Goal: Navigation & Orientation: Understand site structure

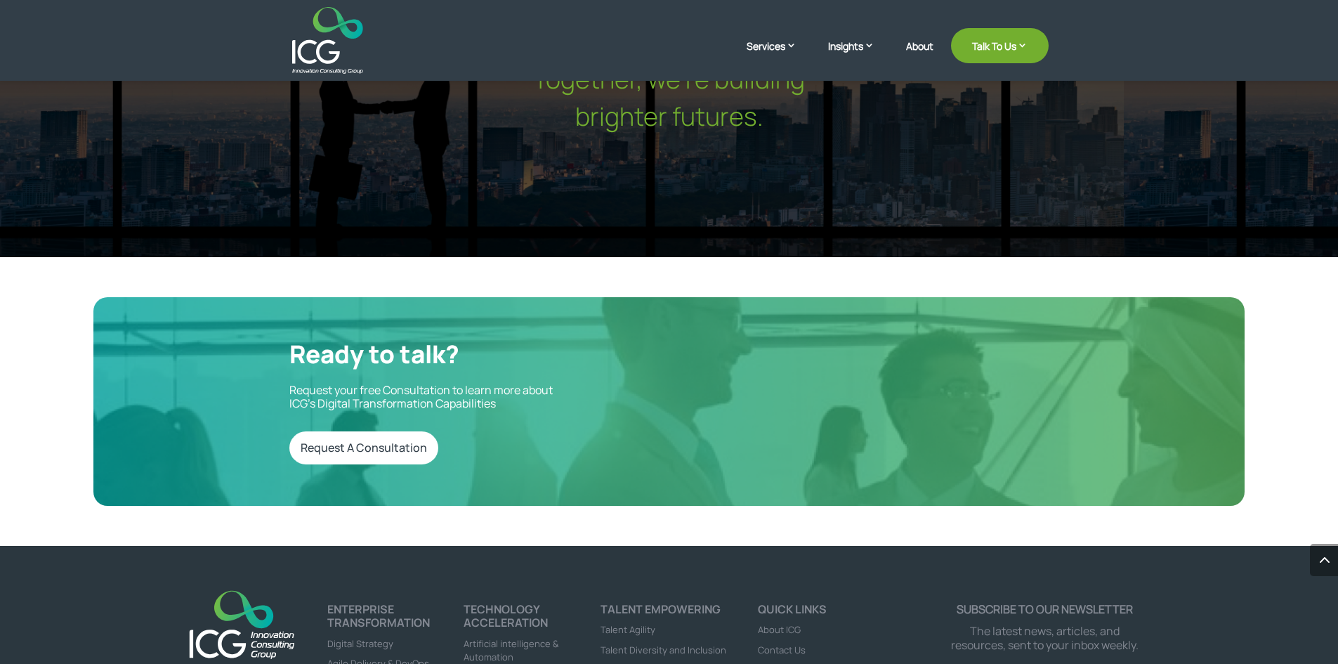
scroll to position [4699, 0]
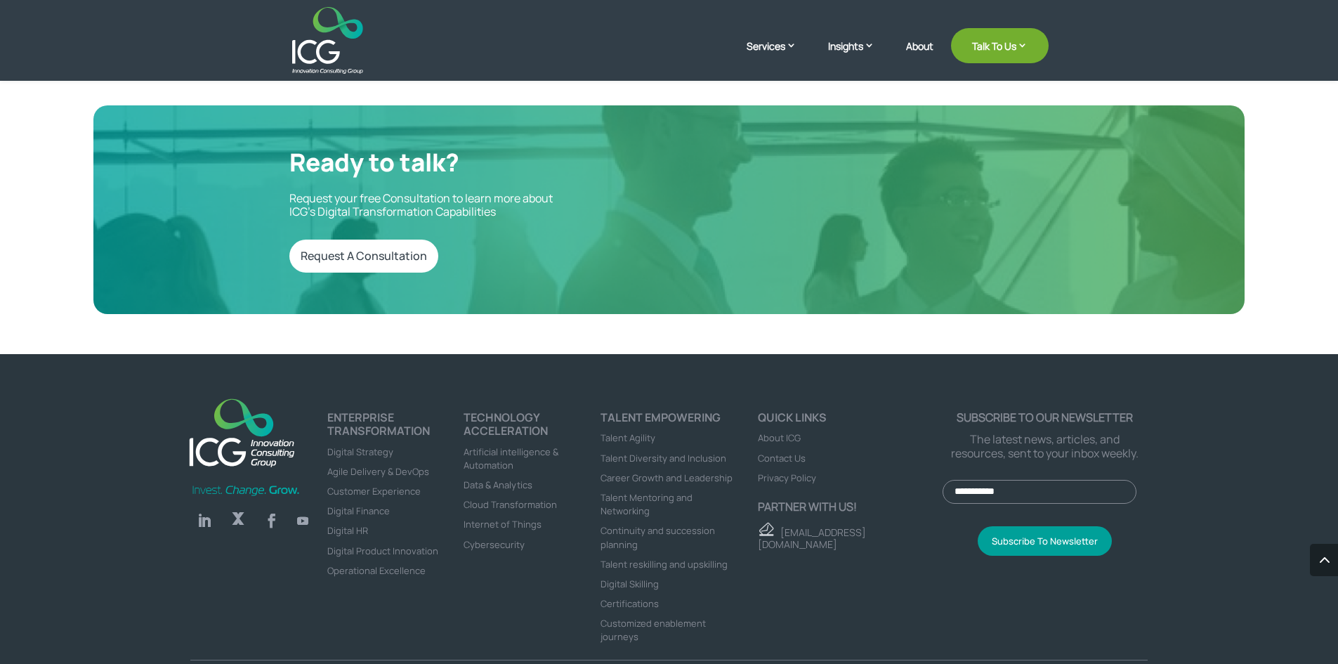
click at [772, 431] on span "About ICG" at bounding box center [779, 437] width 43 height 13
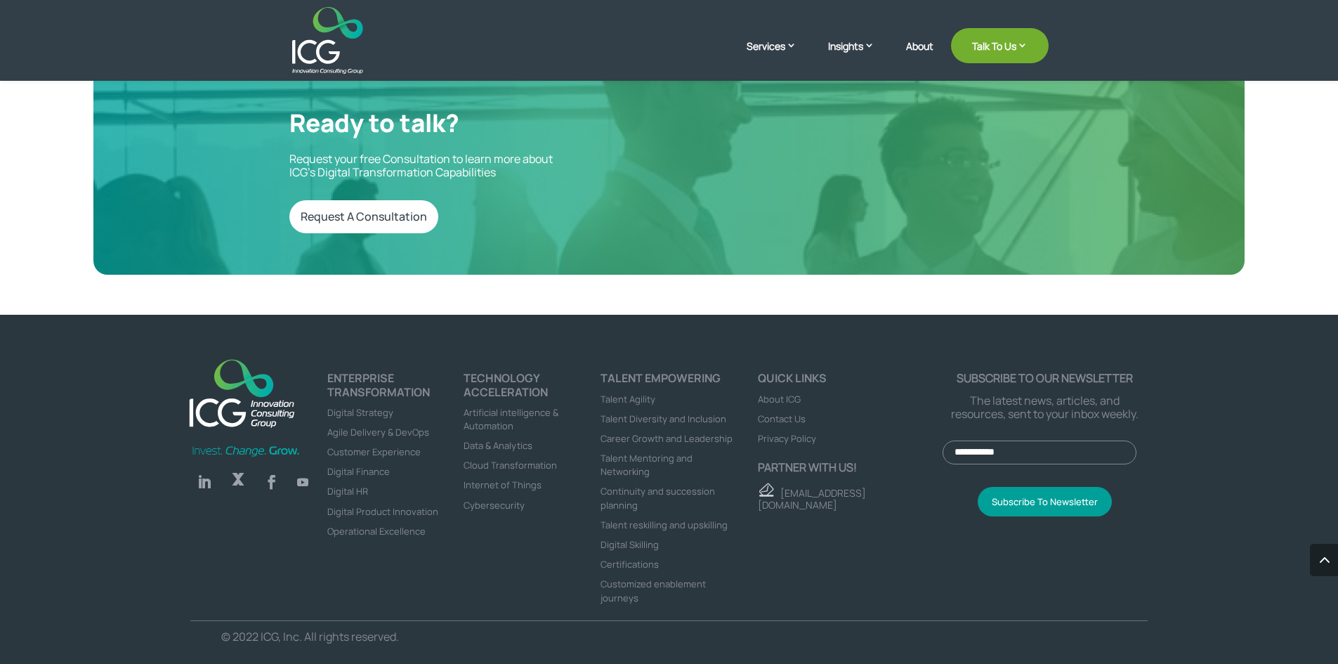
scroll to position [3889, 0]
click at [508, 499] on span "Cybersecurity" at bounding box center [493, 505] width 61 height 13
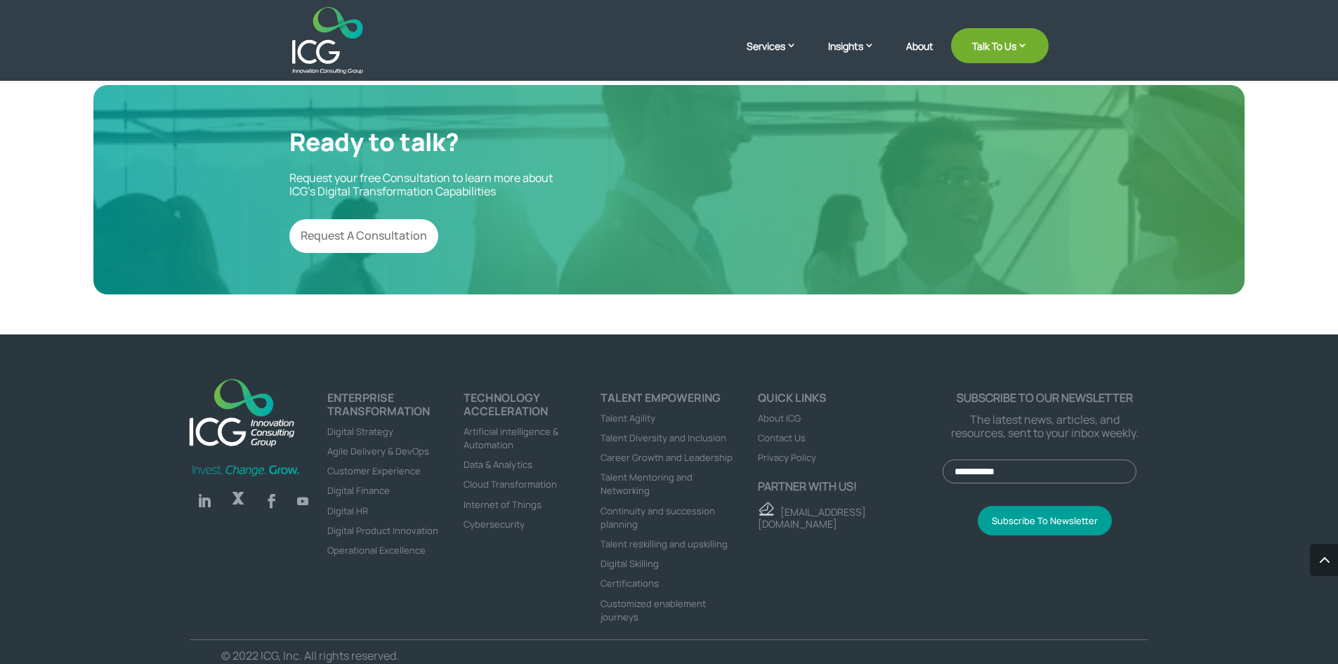
scroll to position [2100, 0]
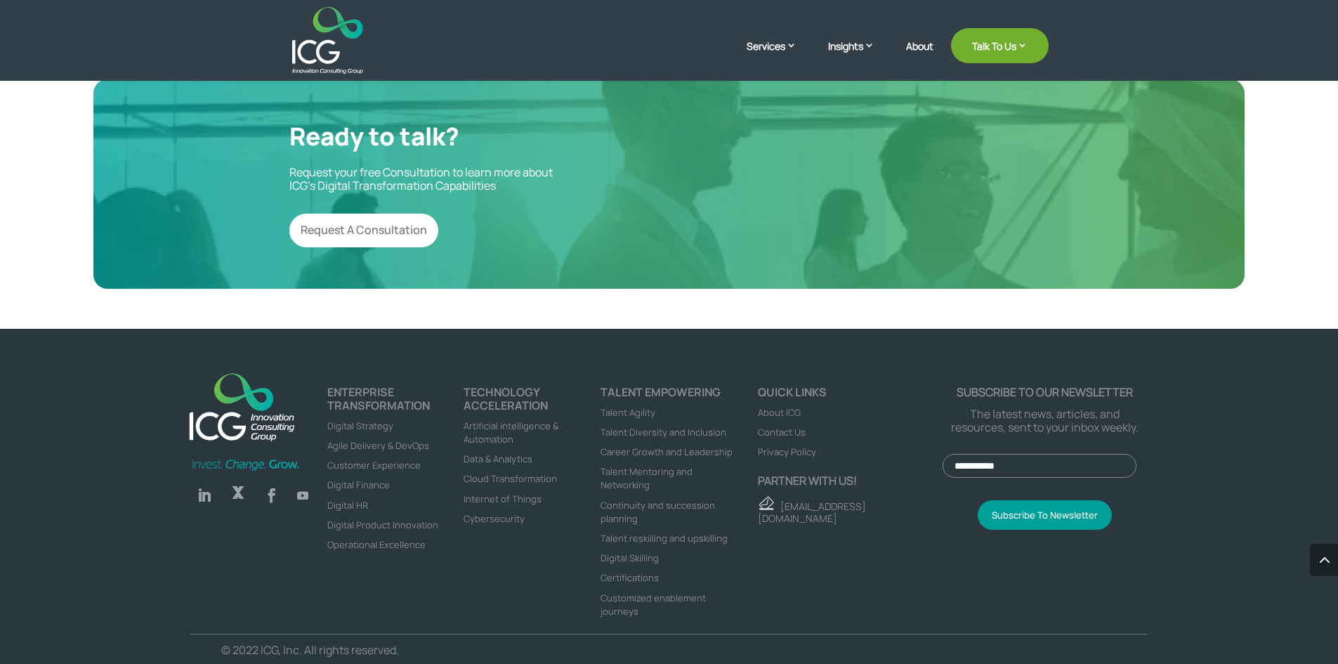
click at [378, 419] on span "Digital Strategy" at bounding box center [360, 425] width 66 height 13
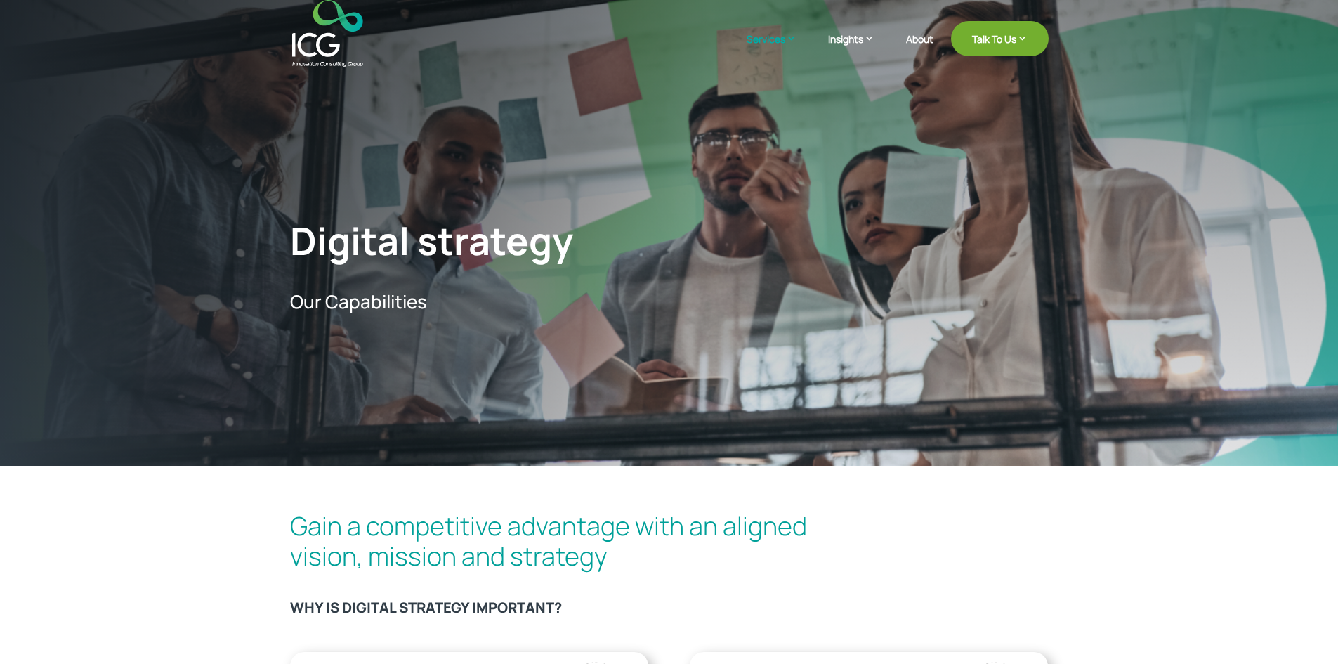
click at [320, 34] on img at bounding box center [327, 33] width 71 height 67
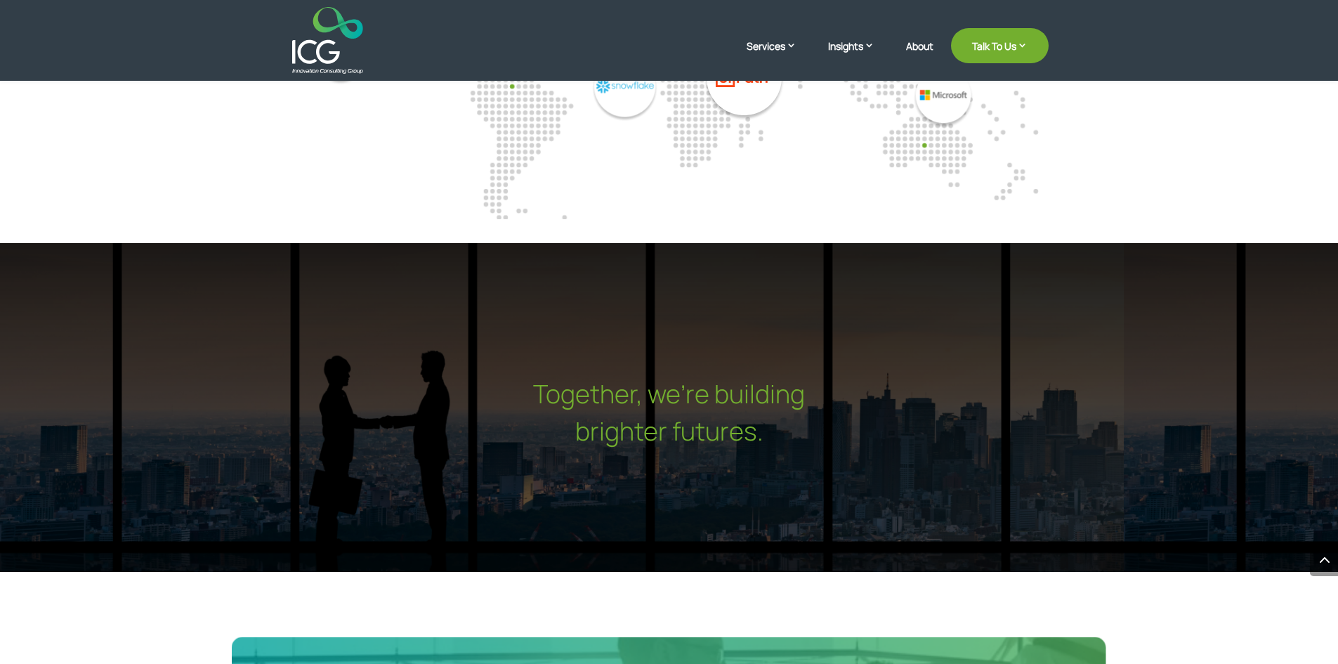
scroll to position [4326, 0]
